Goal: Obtain resource: Download file/media

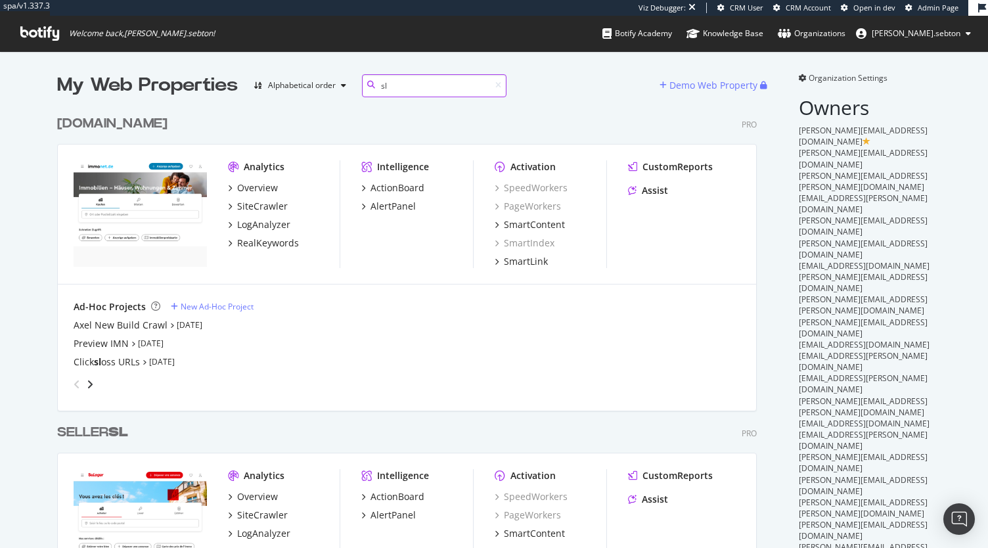
scroll to position [334, 0]
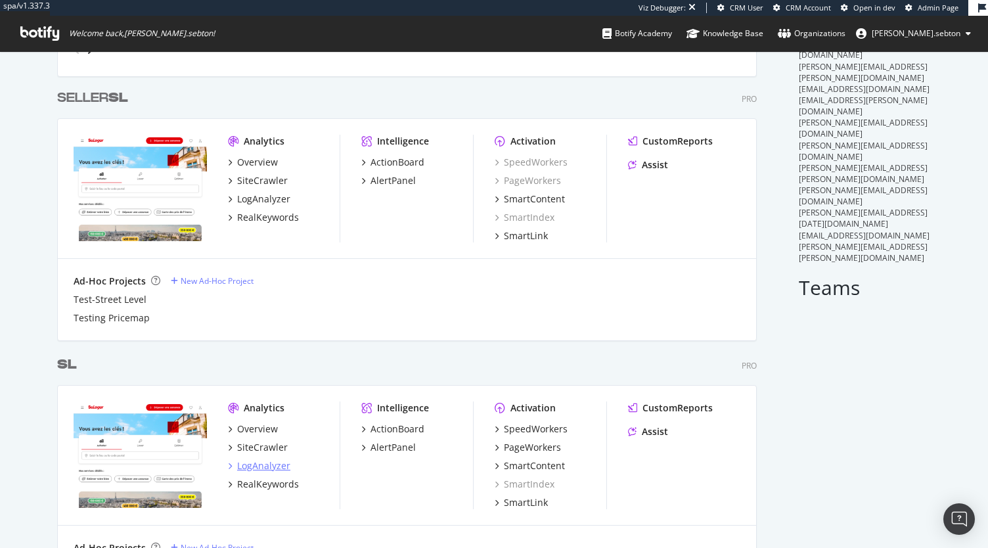
type input "sl"
click at [251, 461] on div "LogAnalyzer" at bounding box center [263, 465] width 53 height 13
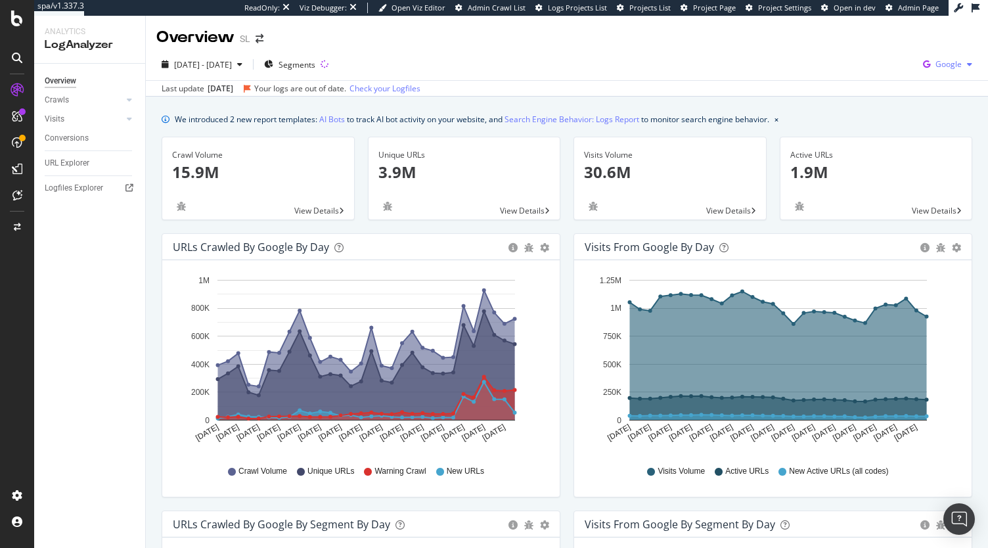
click at [937, 57] on div "Google" at bounding box center [948, 65] width 60 height 20
click at [866, 76] on span "OpenAI" at bounding box center [872, 77] width 49 height 12
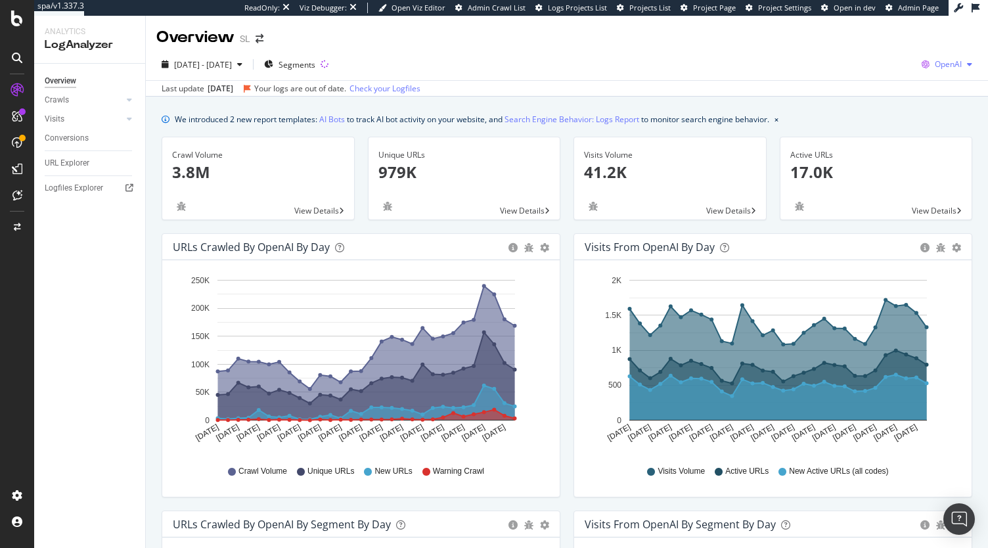
click at [949, 71] on div "OpenAI" at bounding box center [946, 65] width 61 height 20
click at [928, 85] on div "Last update Aug. 24, 2025 Your logs are out of date. Check your Logfiles" at bounding box center [567, 88] width 842 height 16
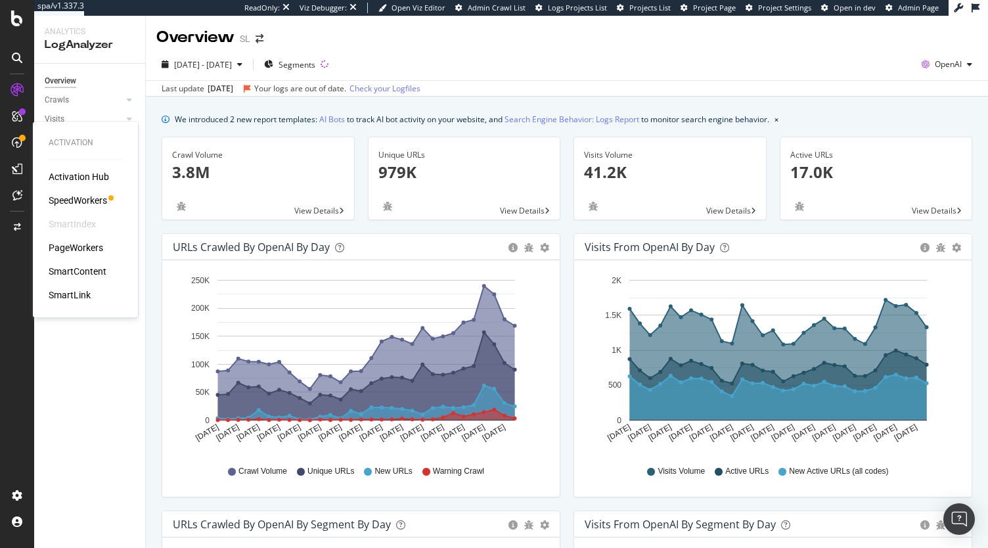
click at [66, 206] on div "SpeedWorkers" at bounding box center [78, 200] width 58 height 13
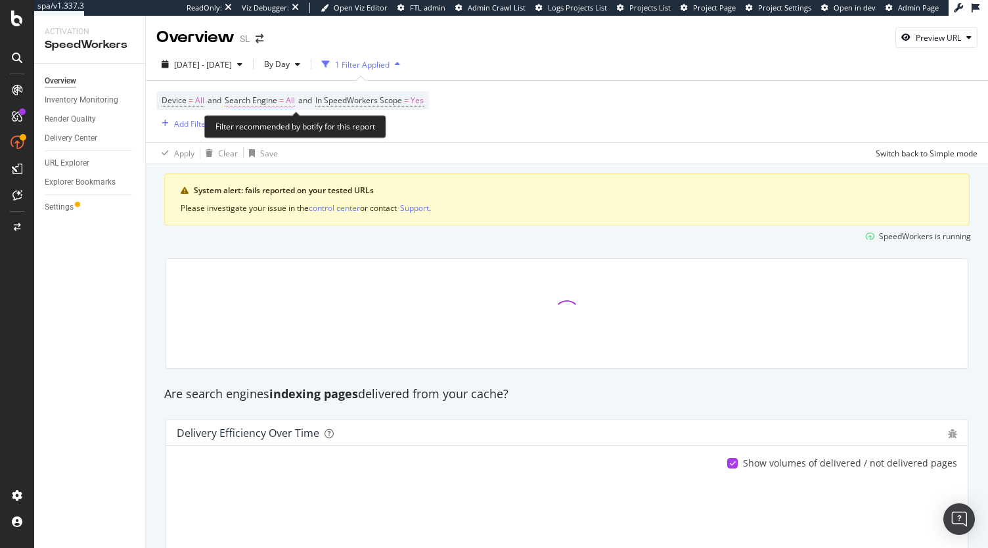
click at [277, 102] on span "Search Engine" at bounding box center [251, 100] width 53 height 11
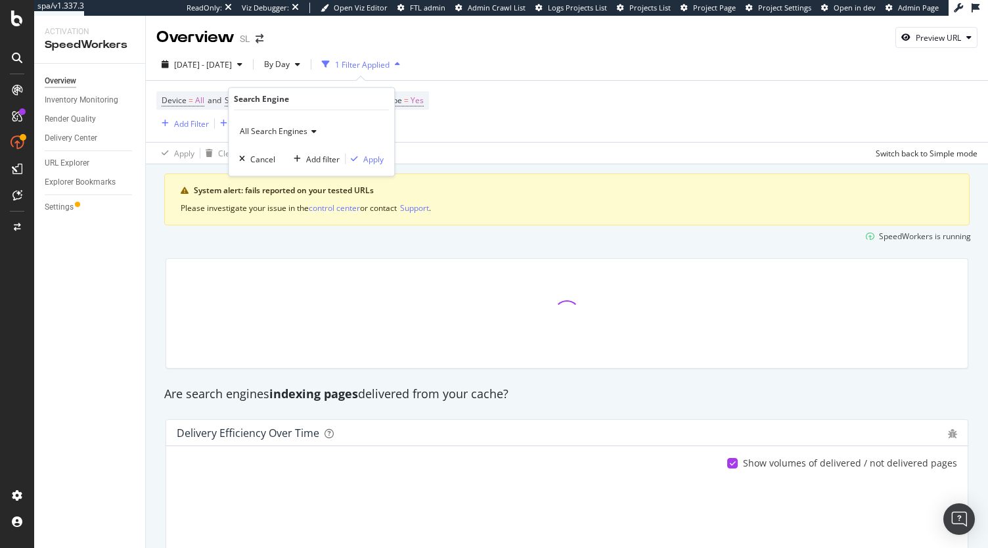
click at [287, 125] on span "All Search Engines" at bounding box center [274, 130] width 68 height 11
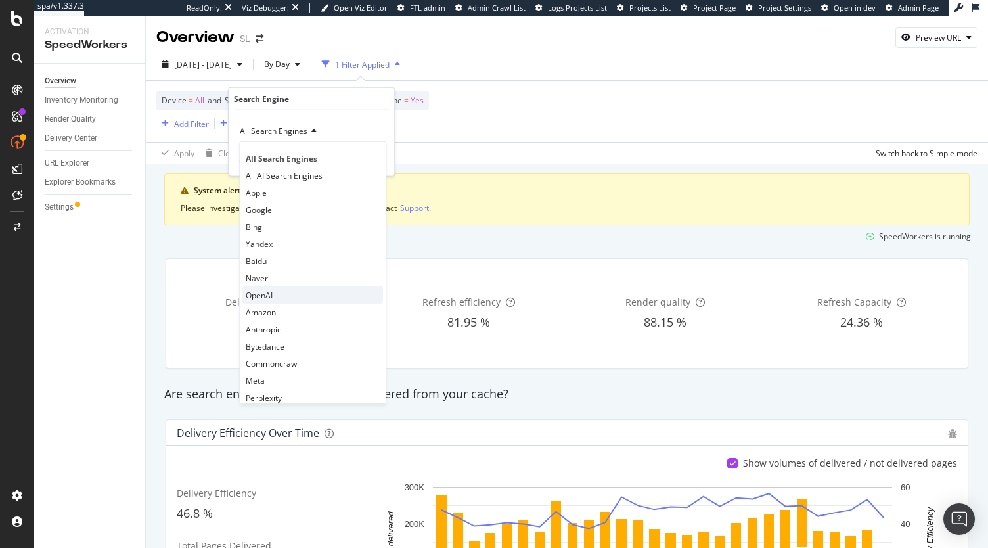
click at [267, 292] on span "OpenAI" at bounding box center [259, 294] width 27 height 11
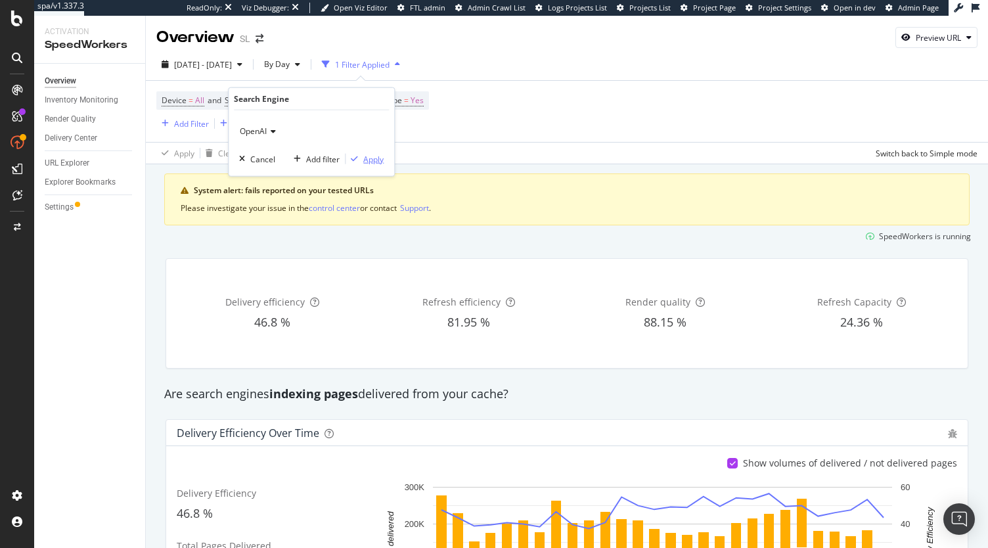
click at [363, 158] on div "Apply" at bounding box center [373, 158] width 20 height 11
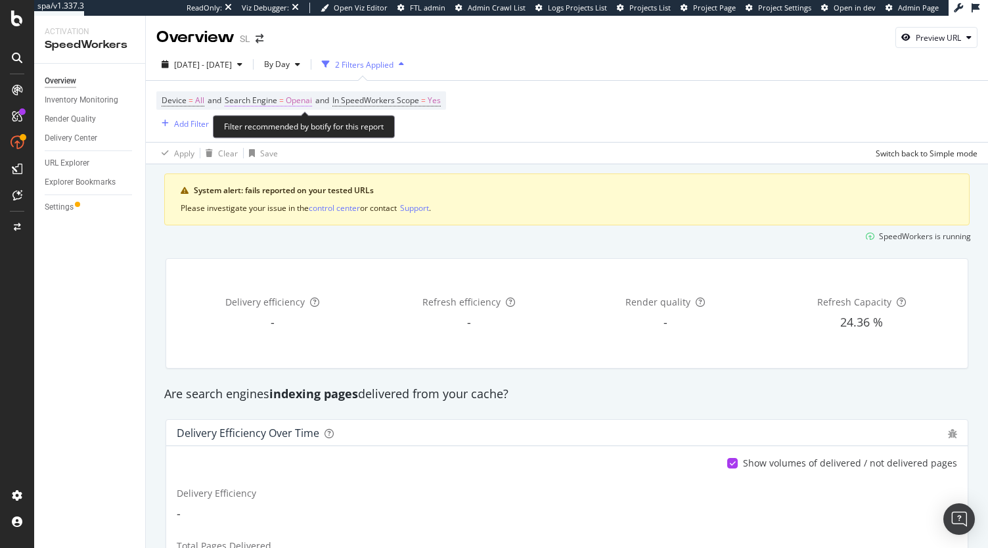
click at [302, 101] on span "Openai" at bounding box center [299, 100] width 26 height 18
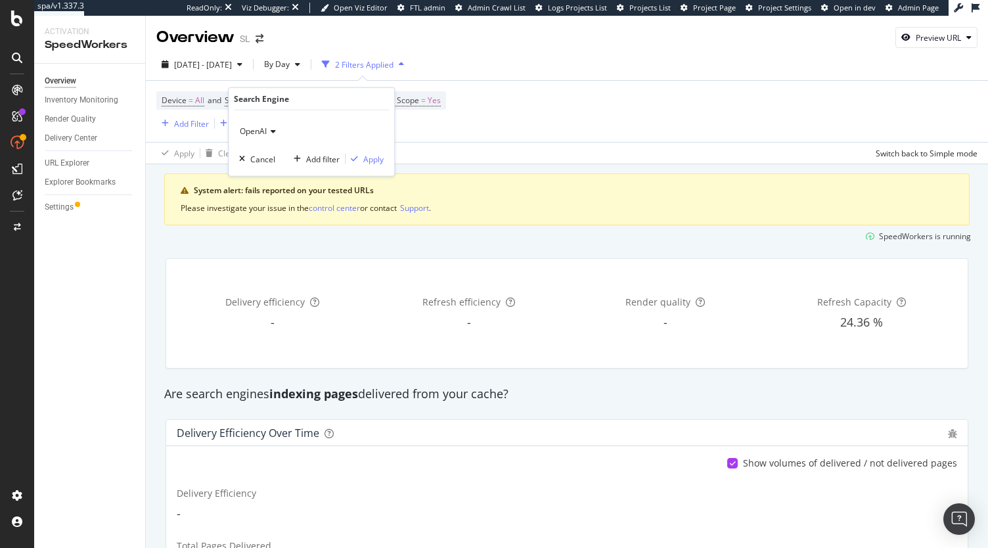
click at [263, 127] on span "OpenAI" at bounding box center [253, 130] width 27 height 11
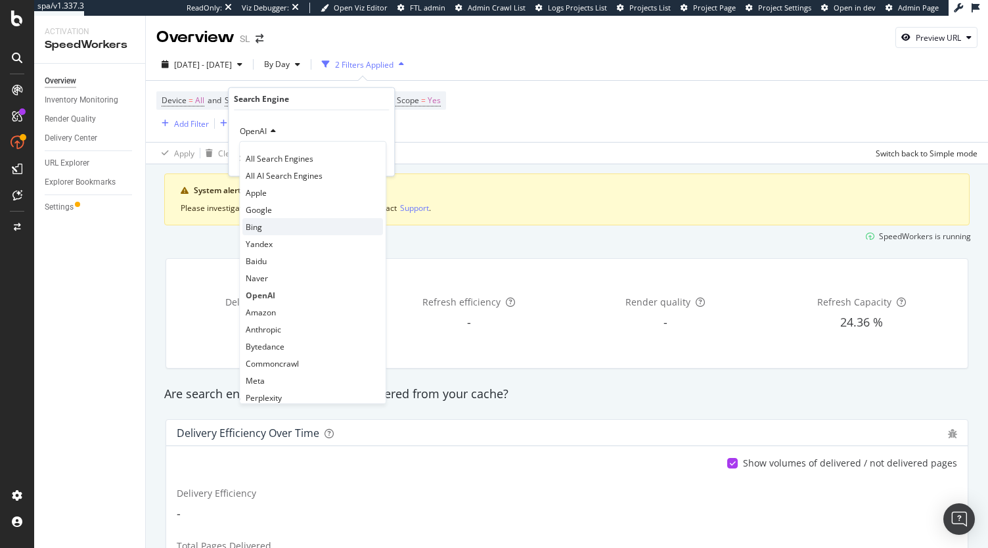
click at [272, 224] on div "Bing" at bounding box center [312, 226] width 141 height 17
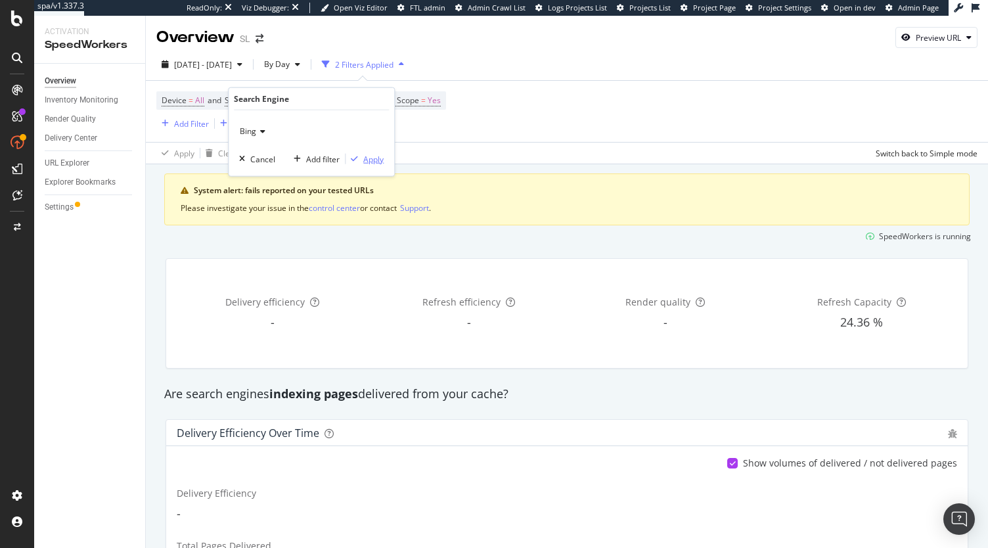
click at [373, 162] on div "Apply" at bounding box center [373, 158] width 20 height 11
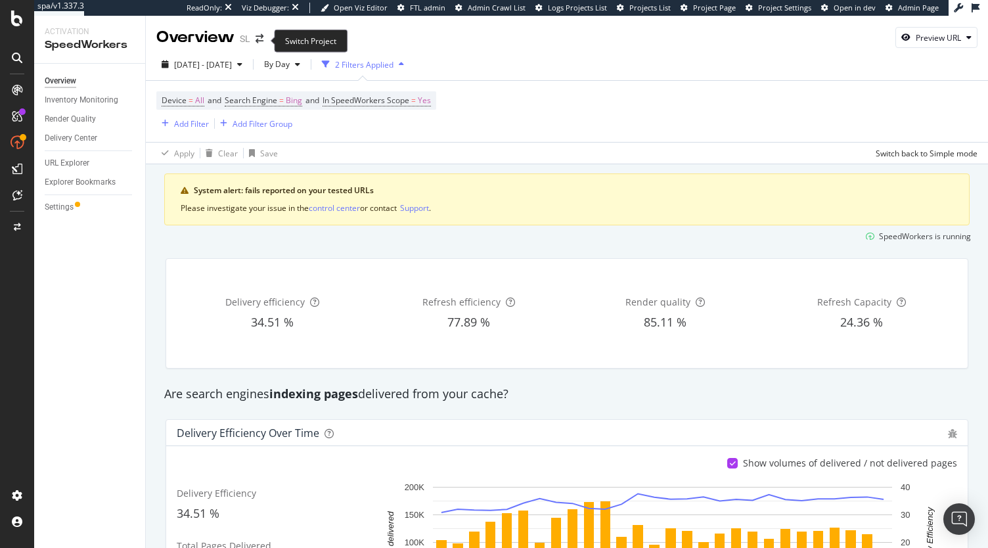
click at [252, 36] on span at bounding box center [259, 38] width 18 height 9
click at [256, 38] on icon "arrow-right-arrow-left" at bounding box center [260, 38] width 8 height 9
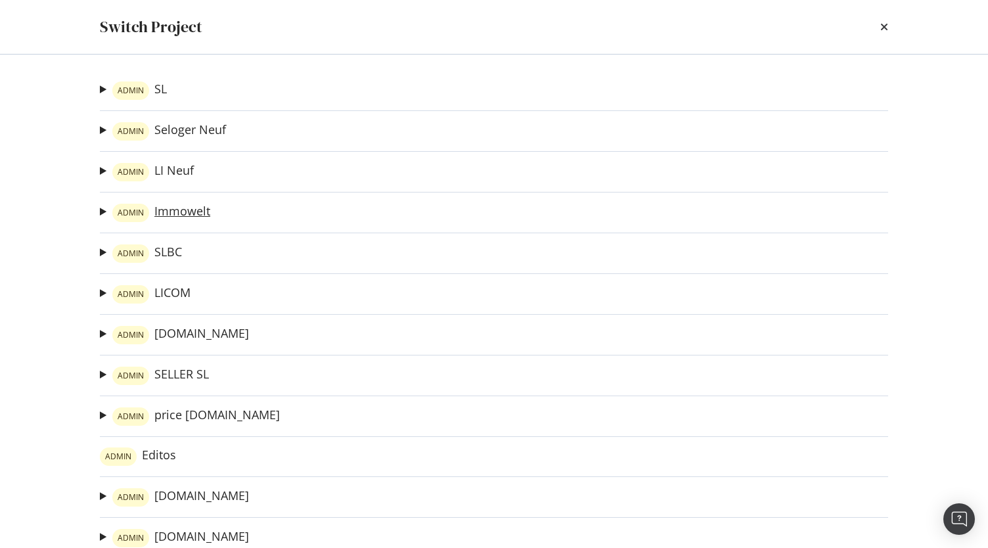
click at [187, 211] on link "ADMIN Immowelt" at bounding box center [161, 213] width 98 height 18
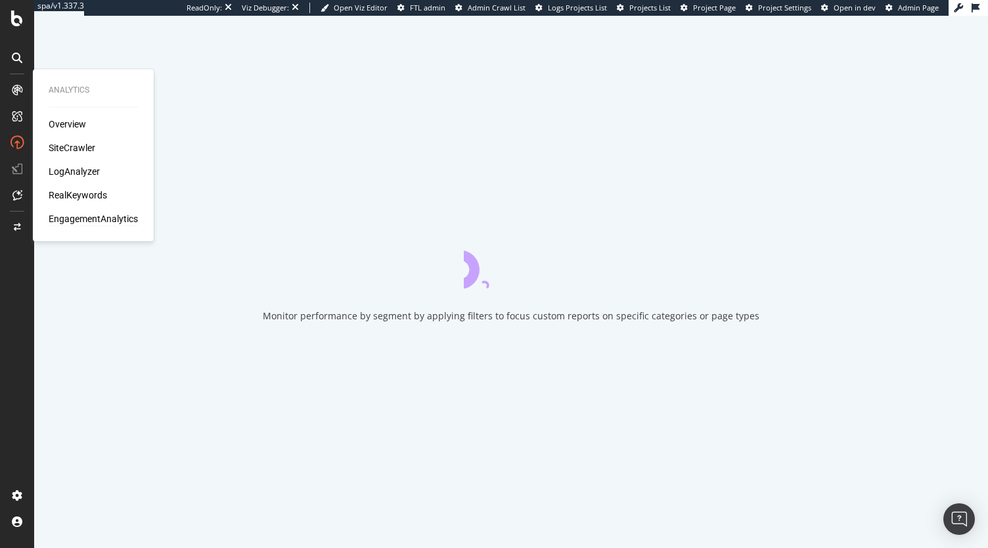
click at [84, 218] on div "EngagementAnalytics" at bounding box center [93, 218] width 89 height 13
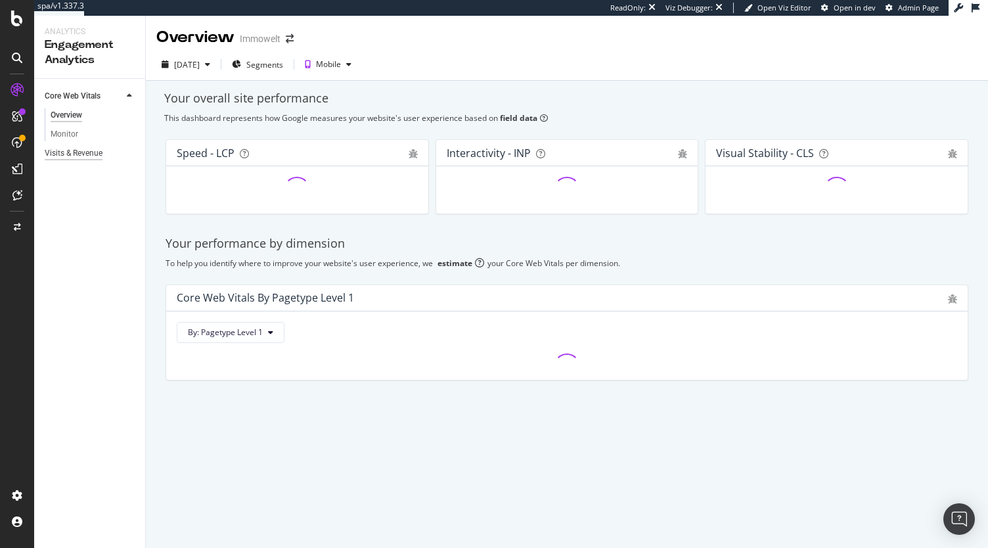
click at [83, 154] on div "Visits & Revenue" at bounding box center [74, 154] width 58 height 14
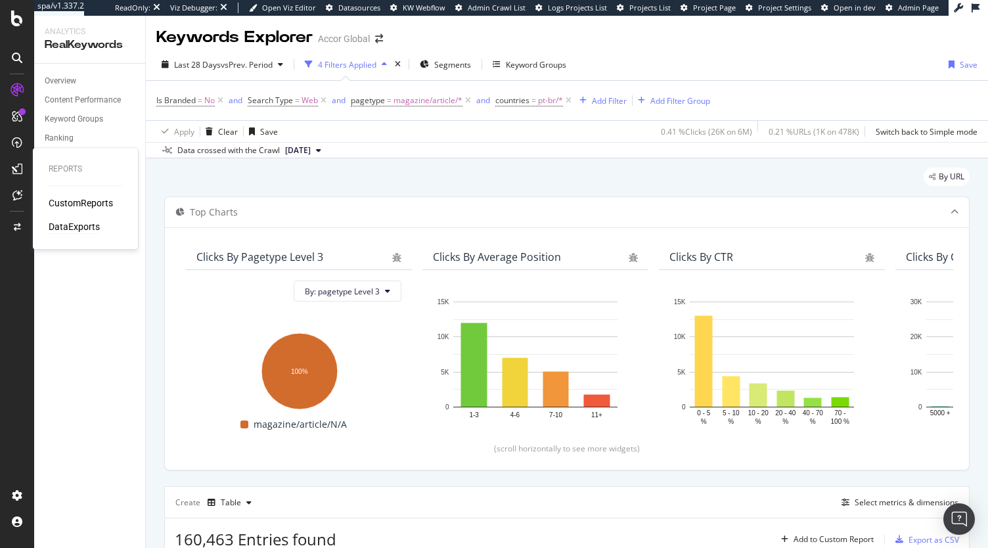
click at [66, 223] on div "DataExports" at bounding box center [74, 226] width 51 height 13
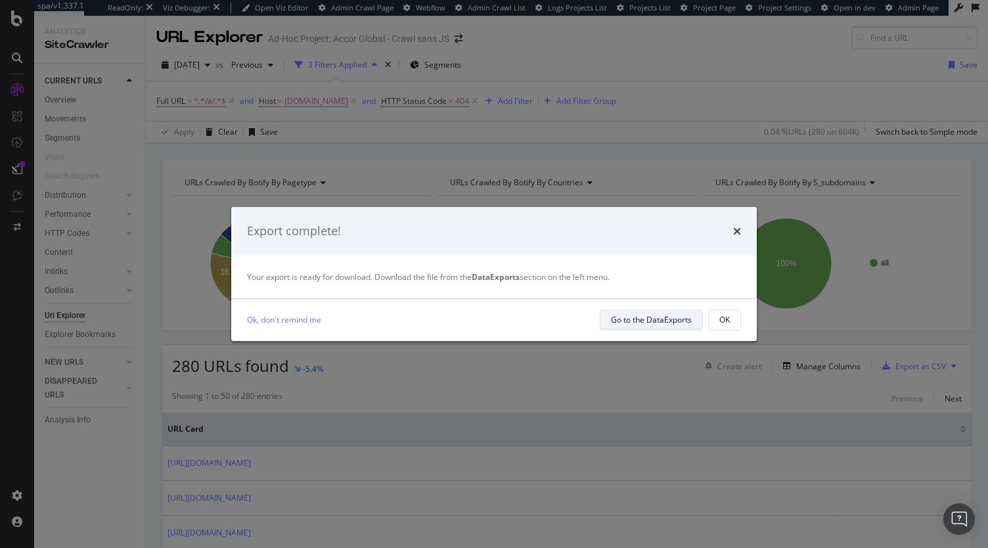
click at [667, 316] on div "Go to the DataExports" at bounding box center [651, 319] width 81 height 11
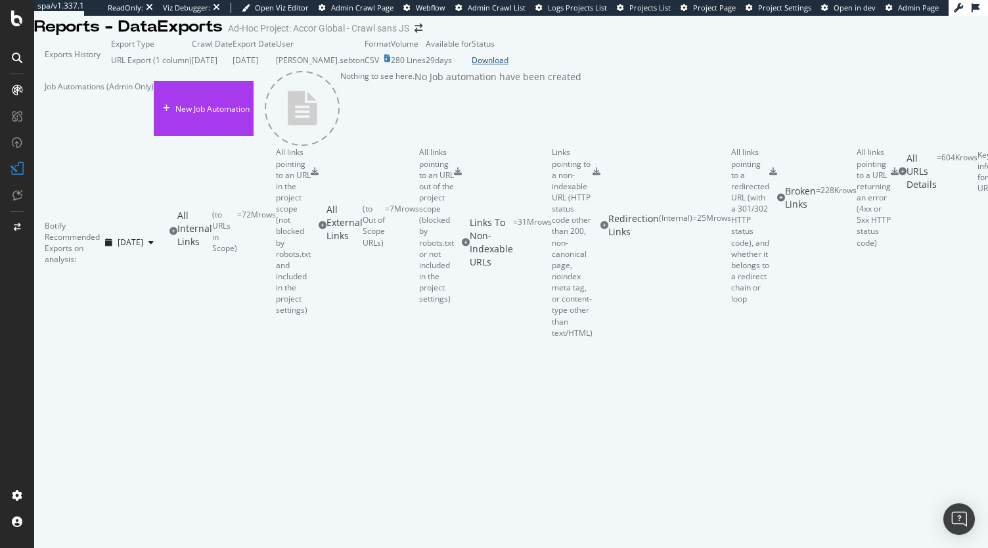
click at [508, 66] on div "Download" at bounding box center [490, 60] width 37 height 11
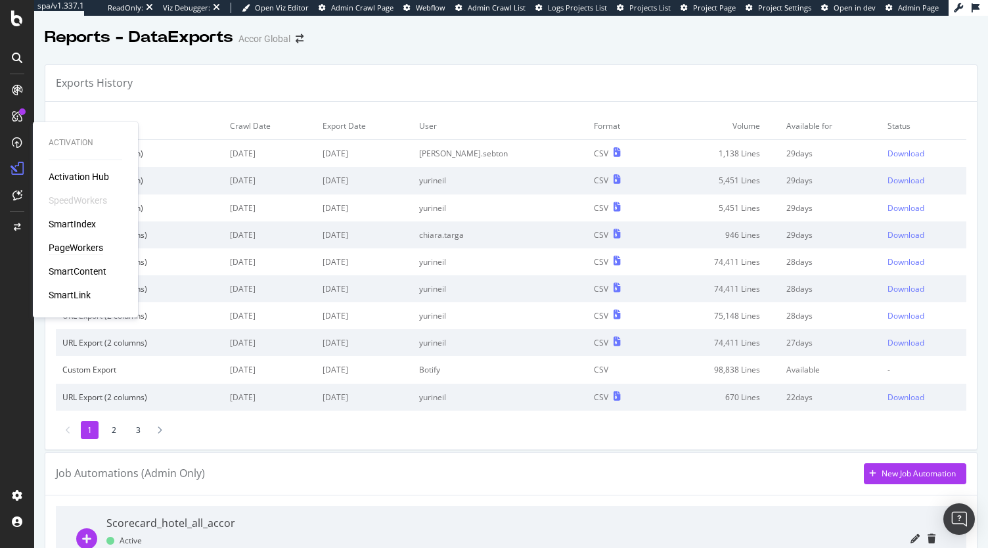
click at [87, 241] on div "PageWorkers" at bounding box center [76, 247] width 55 height 13
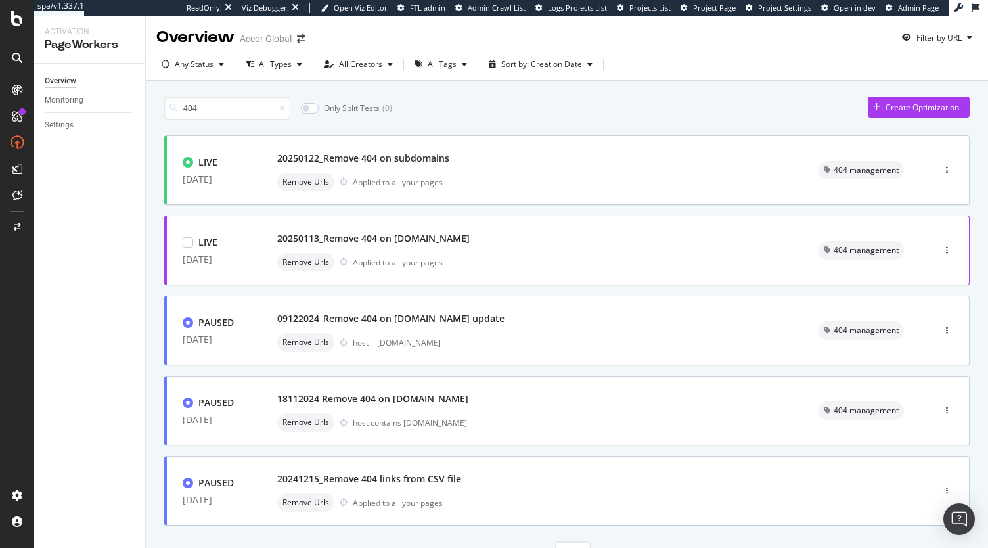
click at [418, 242] on div "20250113_Remove 404 on all.accor.com" at bounding box center [373, 238] width 192 height 13
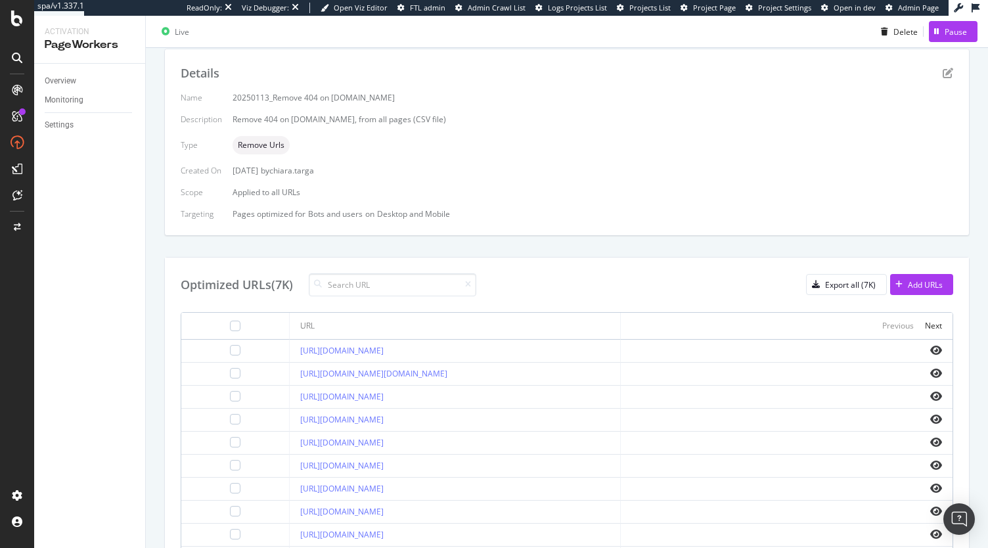
scroll to position [204, 0]
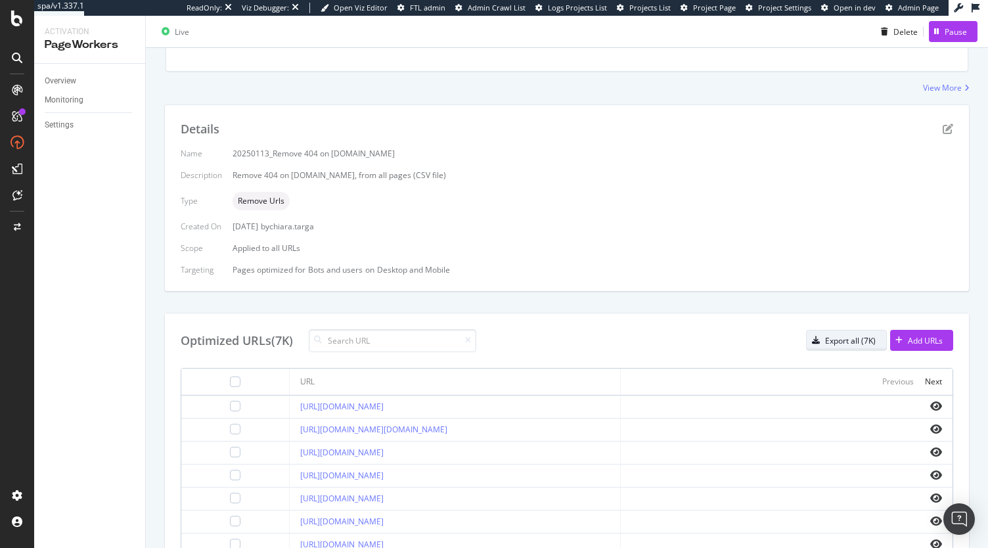
click at [876, 343] on div "Export all (7K)" at bounding box center [850, 340] width 51 height 11
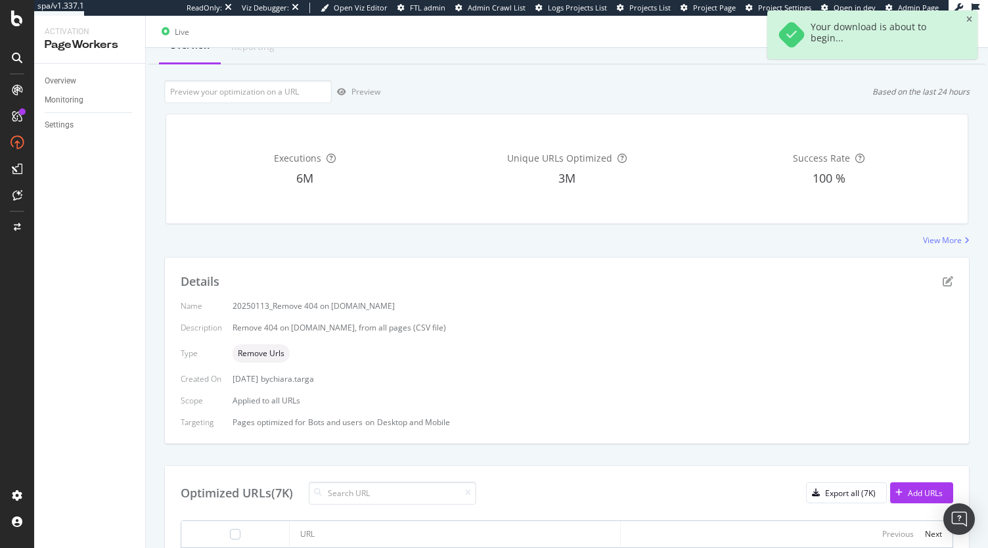
scroll to position [72, 0]
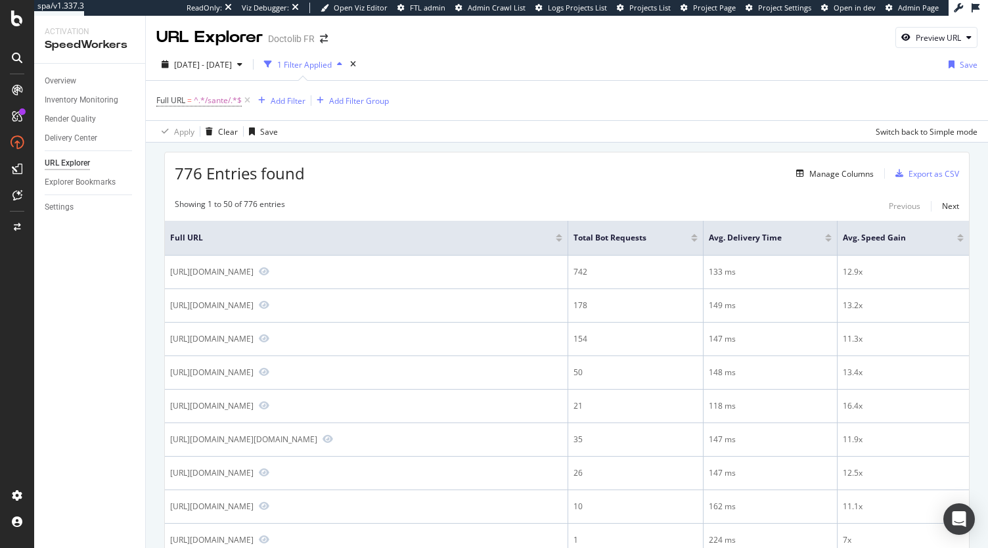
scroll to position [175, 0]
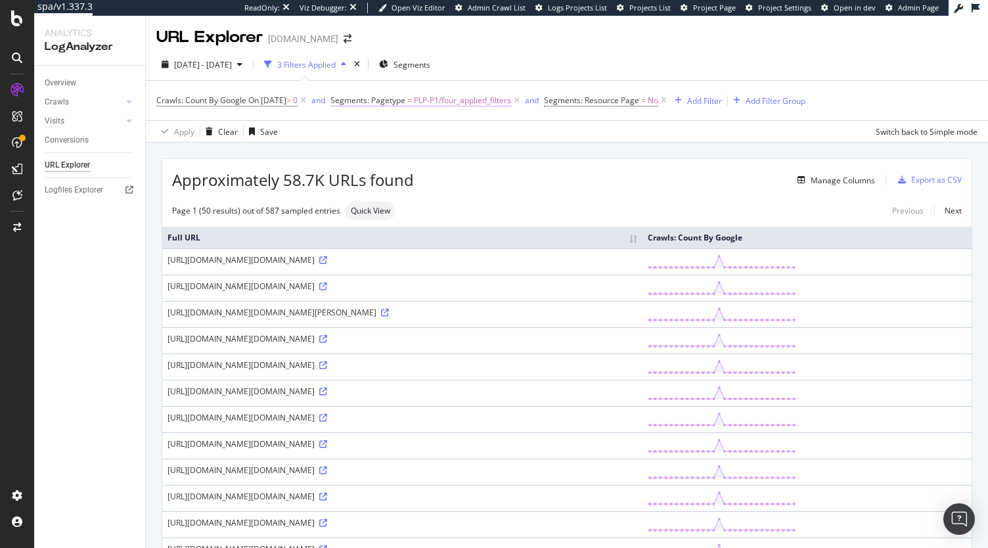
click at [479, 102] on span "PLP-P1/four_applied_filters" at bounding box center [462, 100] width 97 height 18
click at [637, 132] on div "Apply Clear Save Switch back to Simple mode" at bounding box center [567, 131] width 842 height 22
